Goal: Information Seeking & Learning: Check status

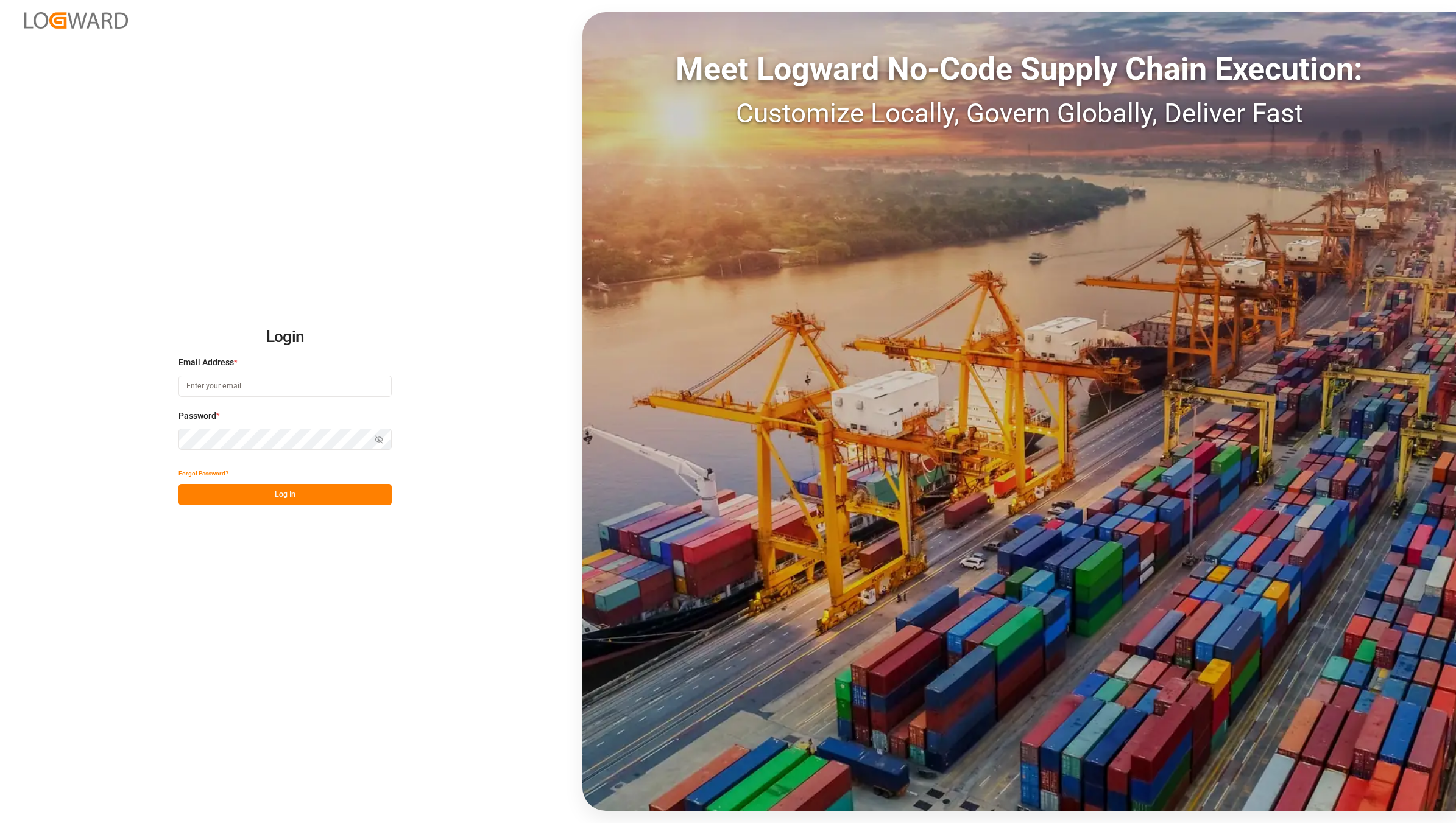
type input "[EMAIL_ADDRESS][DOMAIN_NAME]"
click at [275, 491] on button "Log In" at bounding box center [285, 494] width 213 height 21
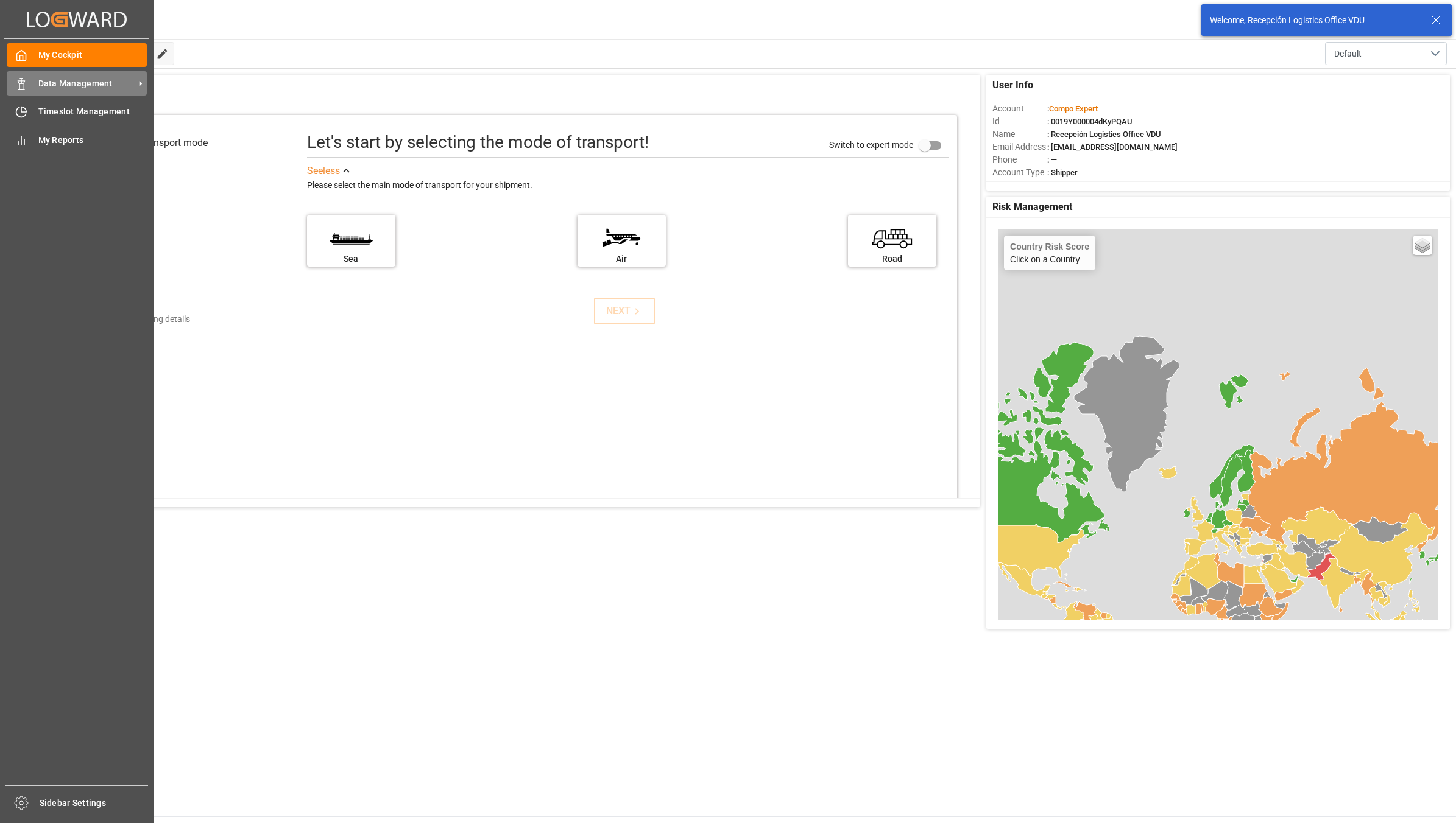
click at [12, 79] on div at bounding box center [17, 84] width 21 height 12
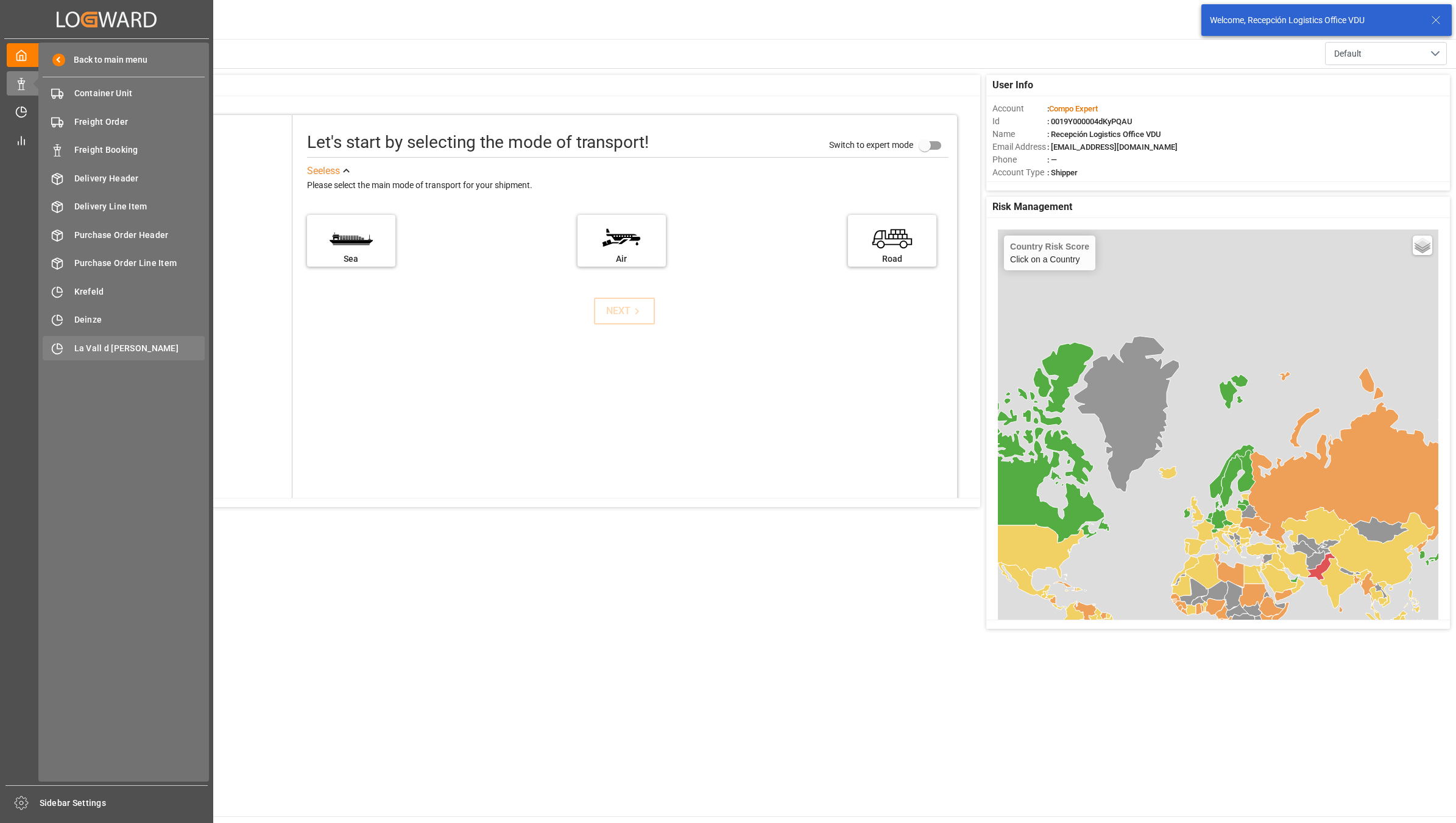
click at [93, 350] on span "La Vall d [PERSON_NAME]" at bounding box center [139, 349] width 131 height 12
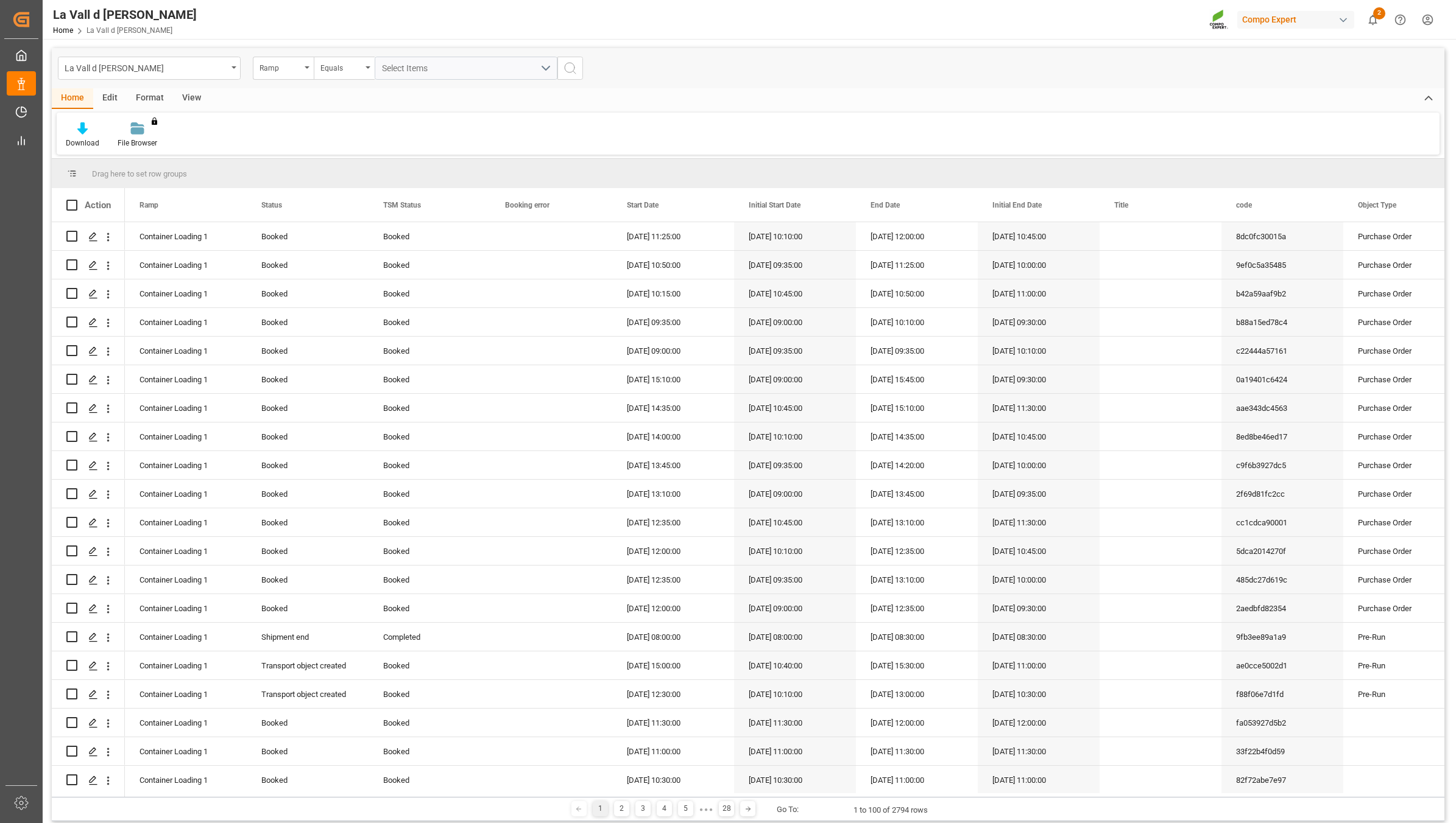
click at [190, 94] on div "View" at bounding box center [192, 99] width 37 height 21
click at [147, 138] on div "Standard Templates" at bounding box center [138, 143] width 61 height 11
click at [183, 171] on div "VDU Overview Carretileros" at bounding box center [171, 172] width 107 height 12
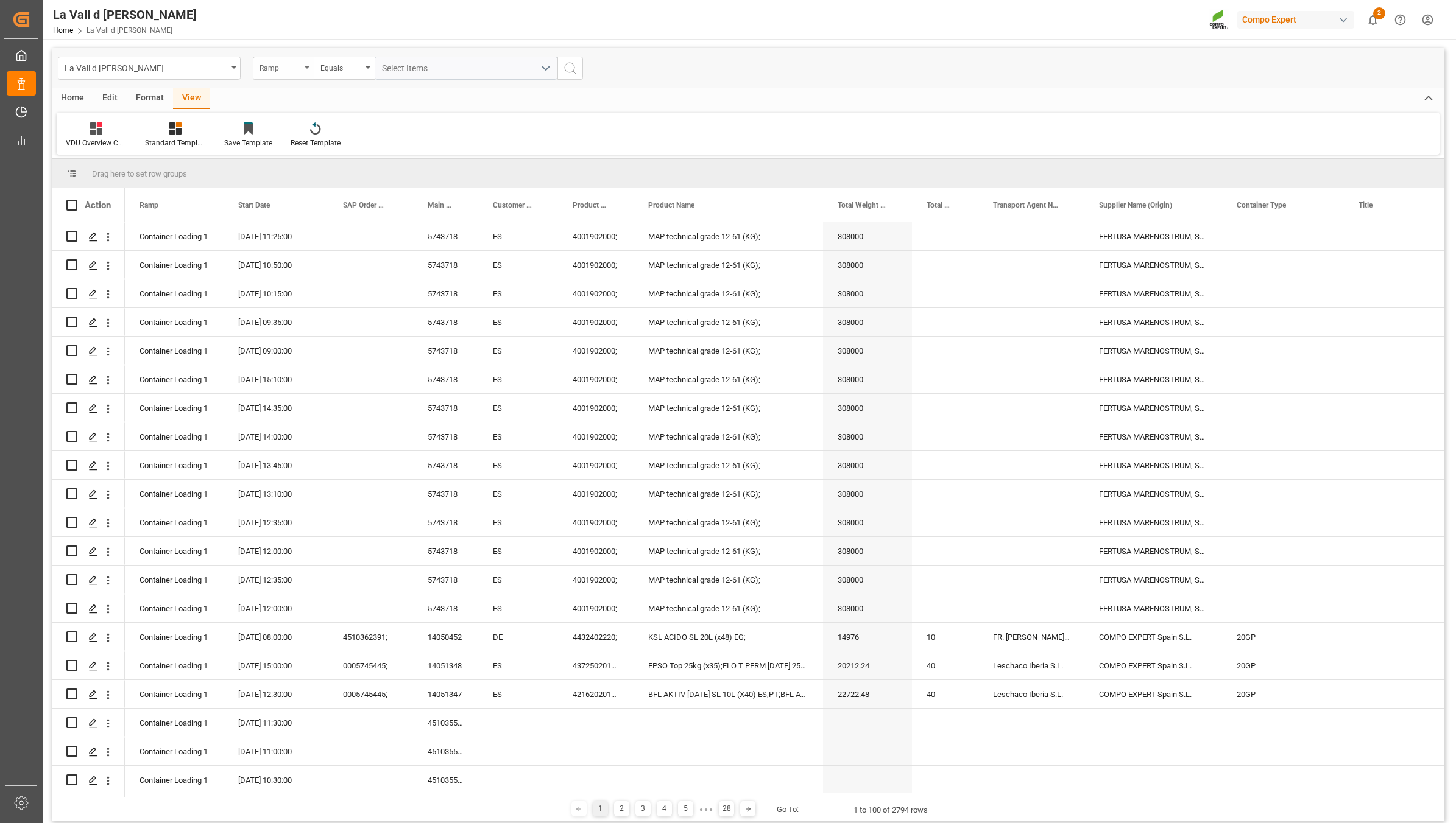
click at [275, 68] on div "Ramp" at bounding box center [280, 66] width 42 height 14
click at [293, 224] on div "Start Date" at bounding box center [344, 226] width 181 height 26
click at [346, 66] on div "Equals" at bounding box center [341, 66] width 42 height 14
click at [356, 225] on div "In range" at bounding box center [405, 226] width 181 height 26
click at [421, 68] on input "text" at bounding box center [420, 68] width 91 height 23
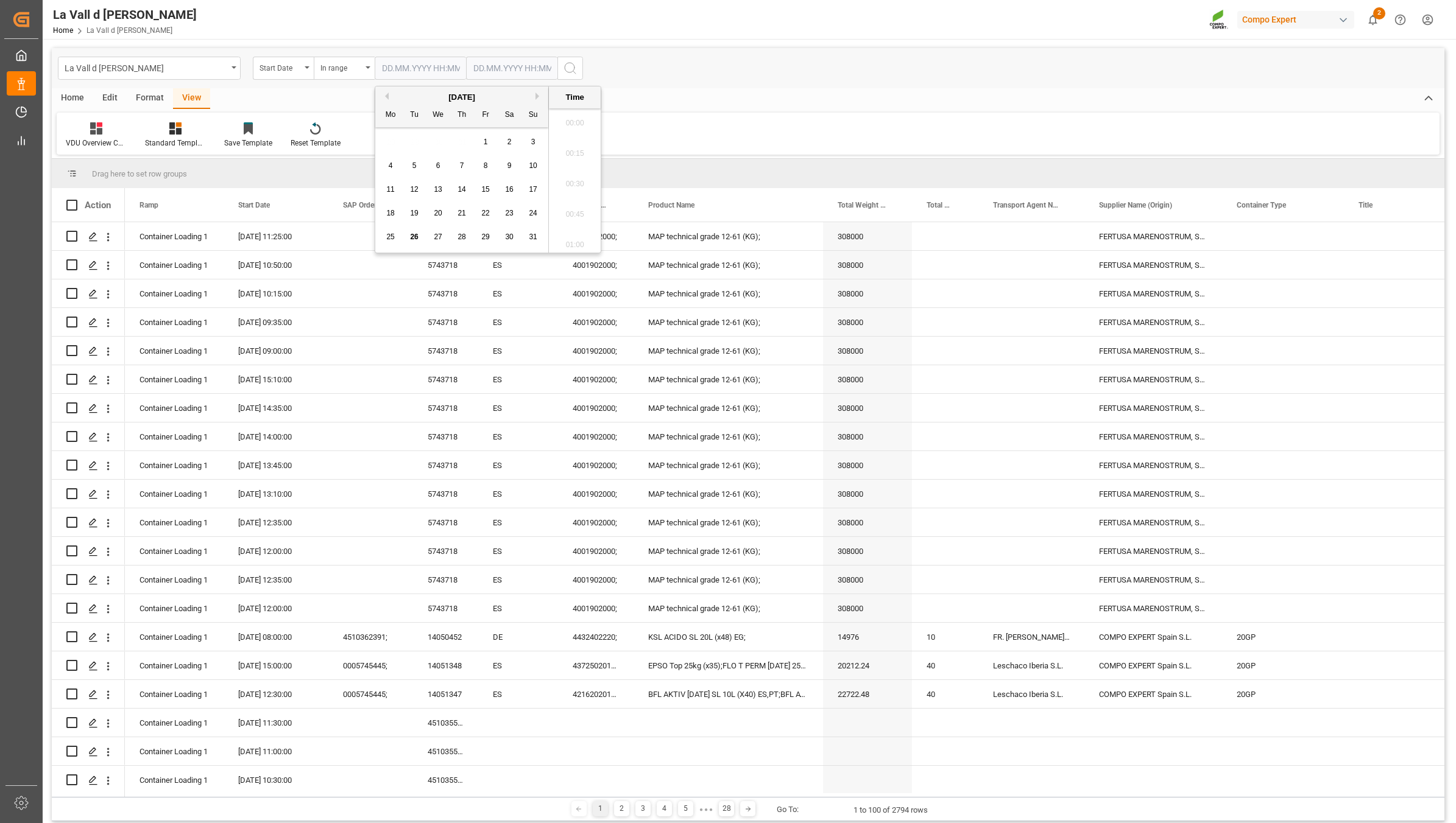
scroll to position [1830, 0]
click at [439, 239] on span "27" at bounding box center [437, 237] width 8 height 8
type input "[DATE] 00:00"
drag, startPoint x: 482, startPoint y: 62, endPoint x: 491, endPoint y: 118, distance: 56.7
click at [482, 62] on input "text" at bounding box center [512, 68] width 91 height 23
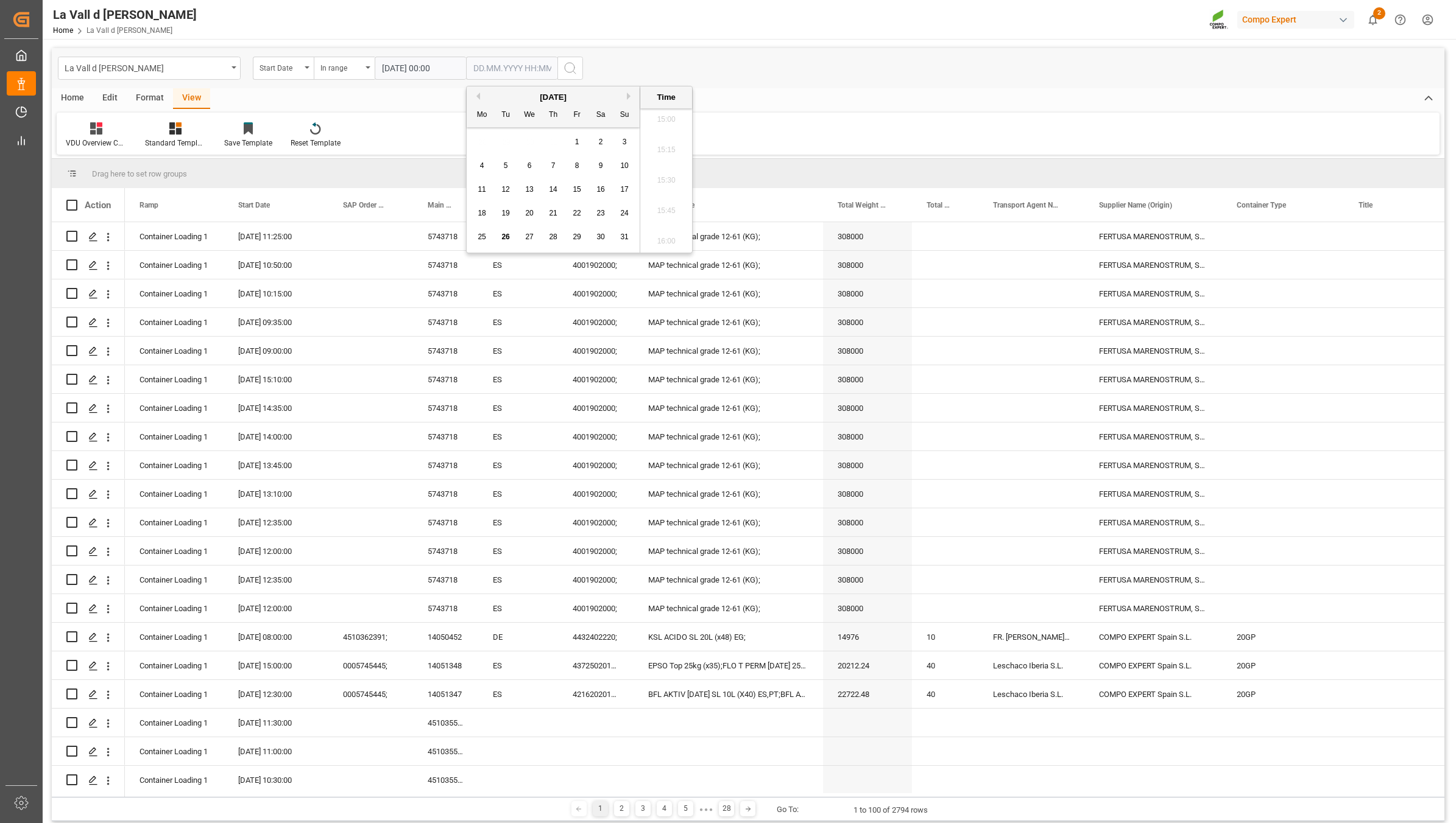
click at [525, 236] on span "27" at bounding box center [529, 237] width 8 height 8
type input "[DATE] 00:00"
click at [567, 70] on icon "search button" at bounding box center [570, 68] width 15 height 15
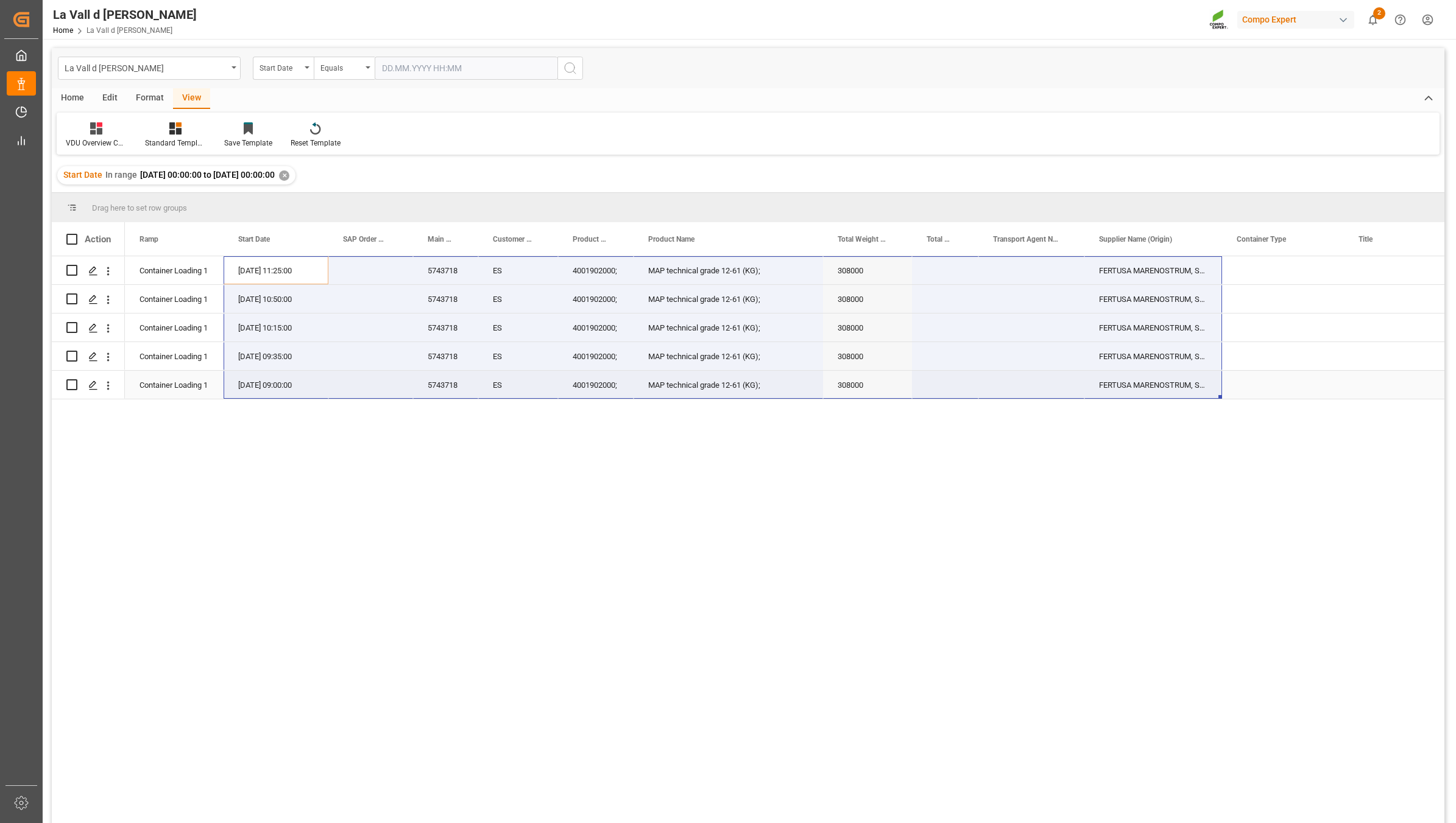
drag, startPoint x: 245, startPoint y: 266, endPoint x: 1113, endPoint y: 388, distance: 876.5
click at [596, 379] on span "Copy" at bounding box center [620, 379] width 95 height 23
